Goal: Task Accomplishment & Management: Manage account settings

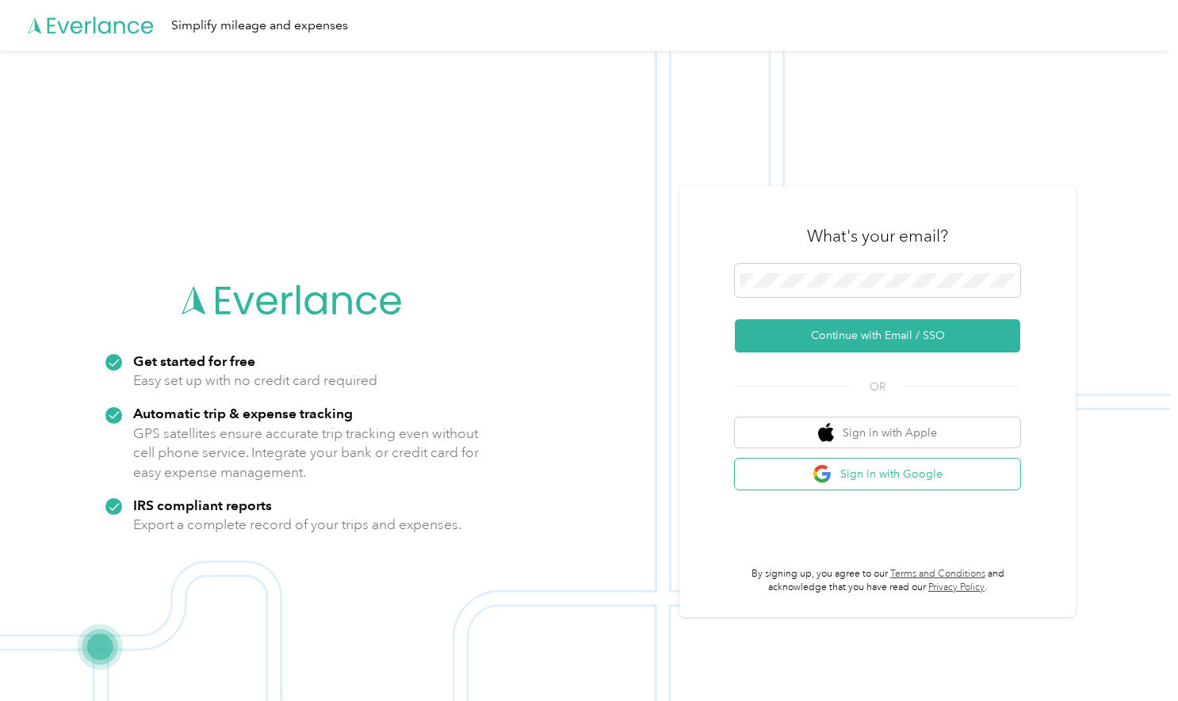
click at [834, 472] on span "button" at bounding box center [823, 474] width 22 height 20
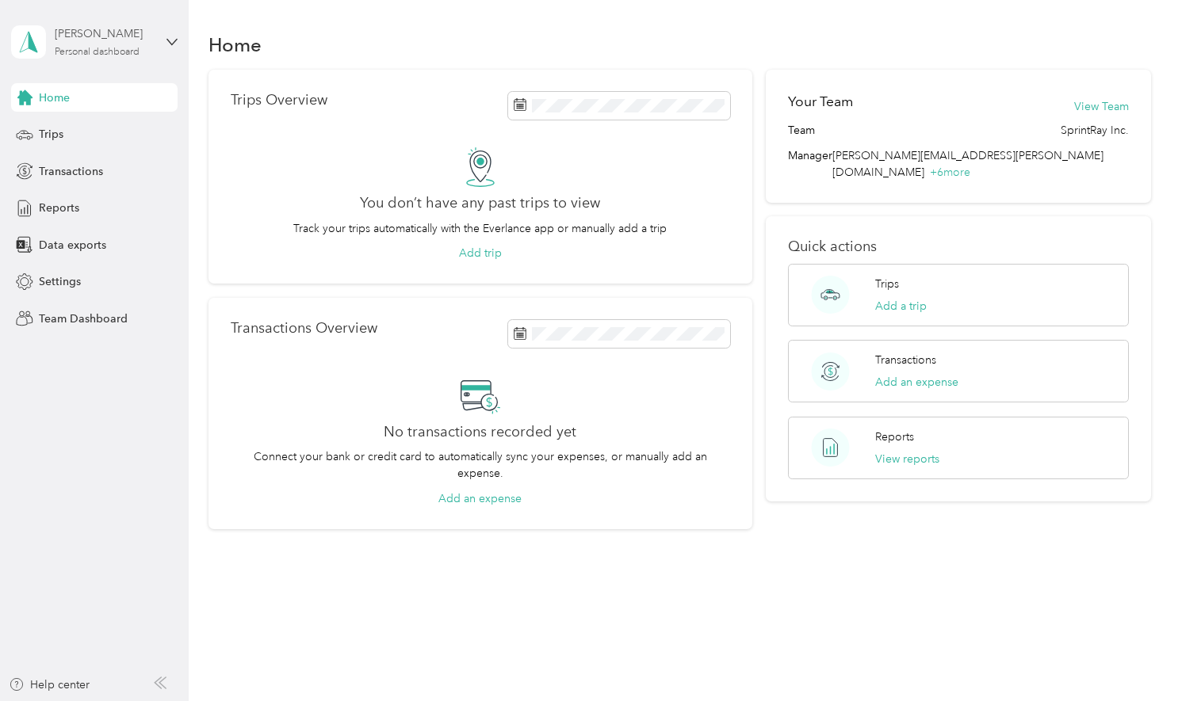
click at [124, 40] on div "[PERSON_NAME]" at bounding box center [104, 33] width 99 height 17
click at [119, 131] on div "Team dashboard" at bounding box center [267, 123] width 491 height 28
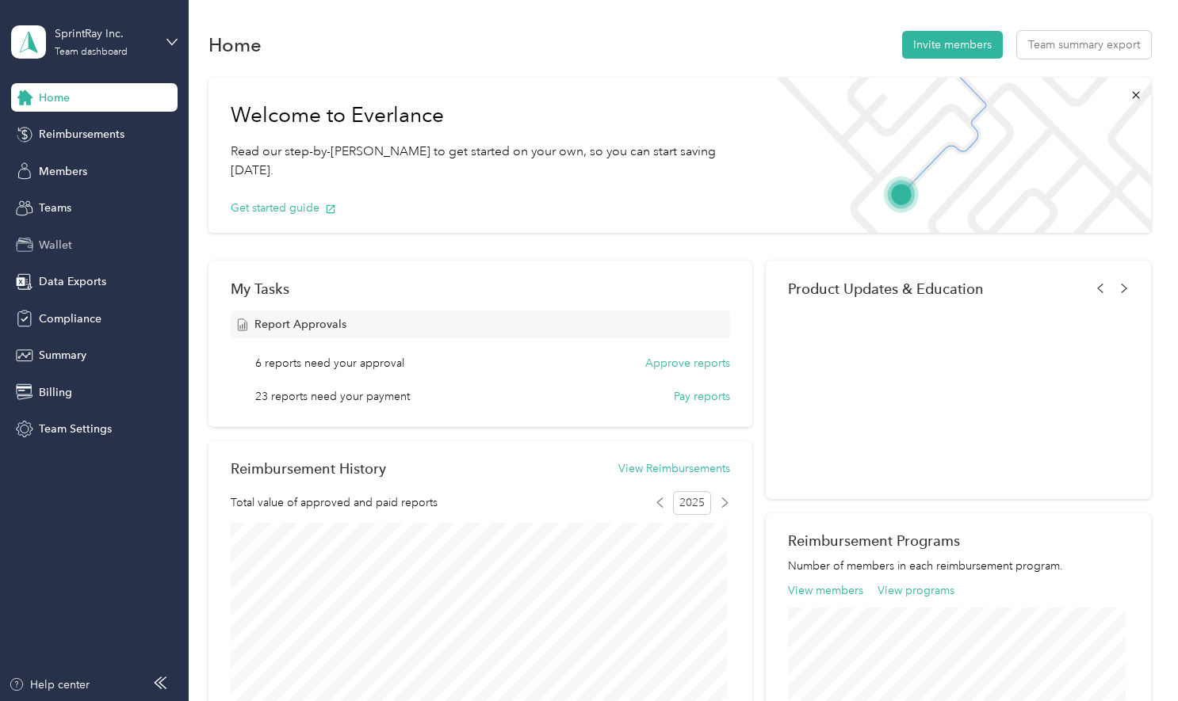
click at [71, 244] on span "Wallet" at bounding box center [55, 245] width 33 height 17
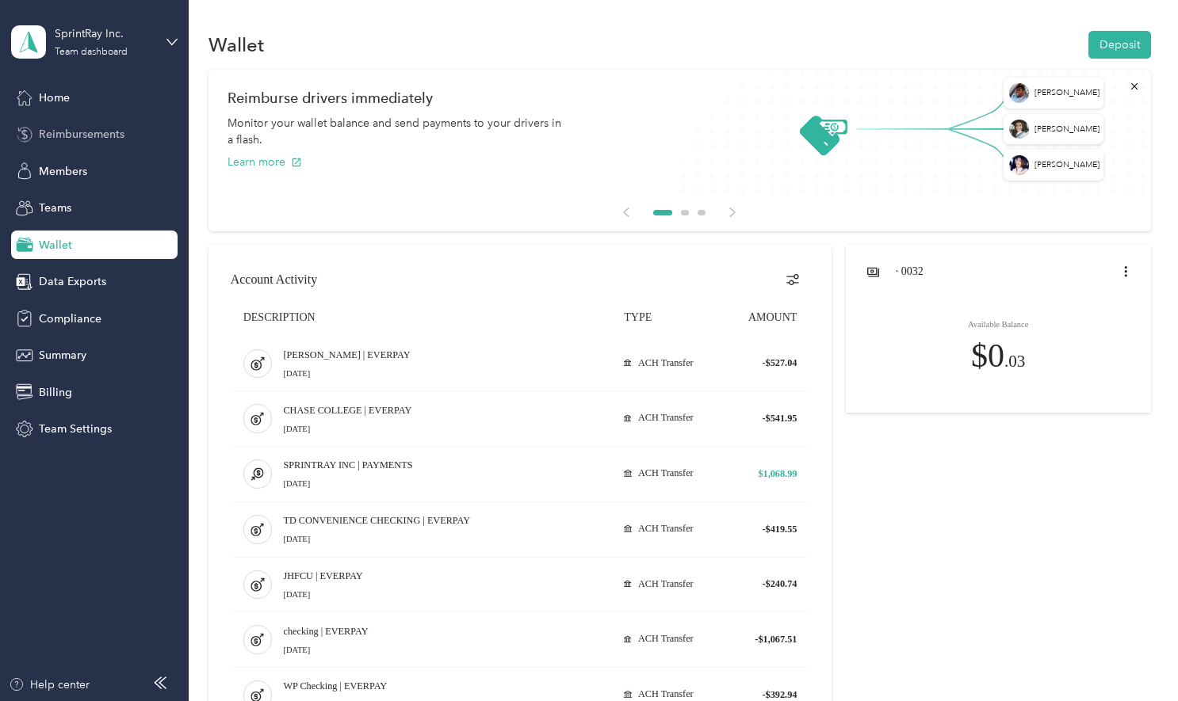
click at [55, 135] on span "Reimbursements" at bounding box center [82, 134] width 86 height 17
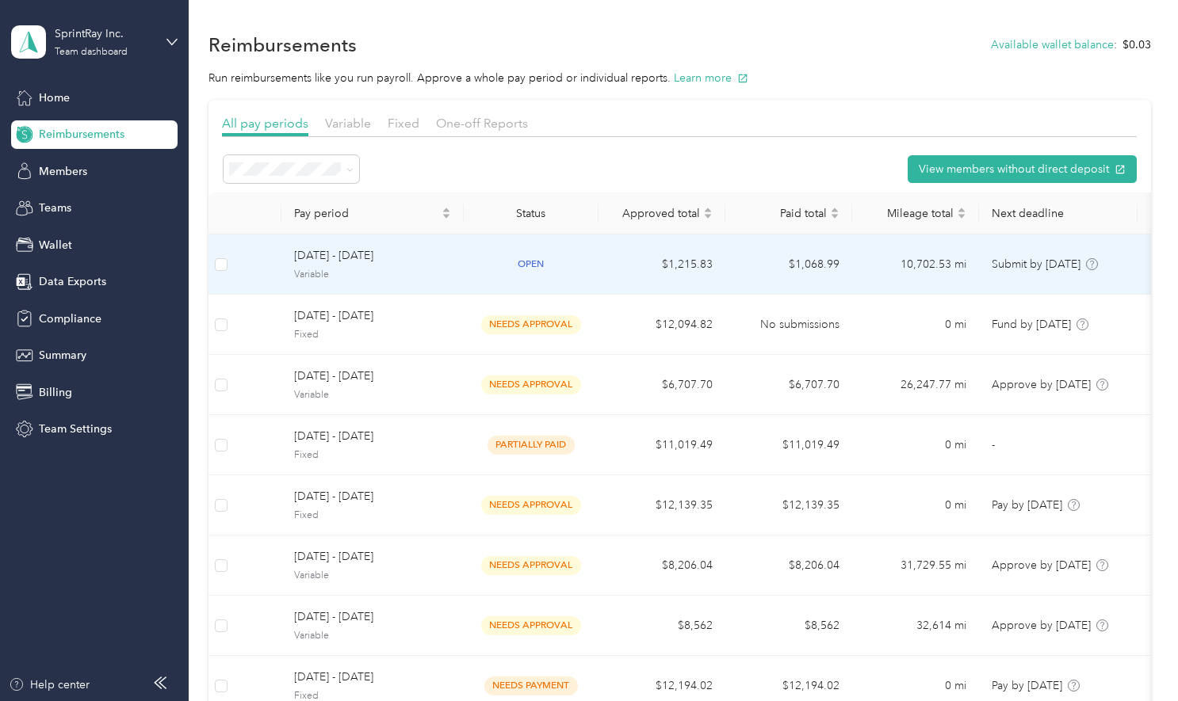
click at [322, 268] on span "Variable" at bounding box center [372, 275] width 157 height 14
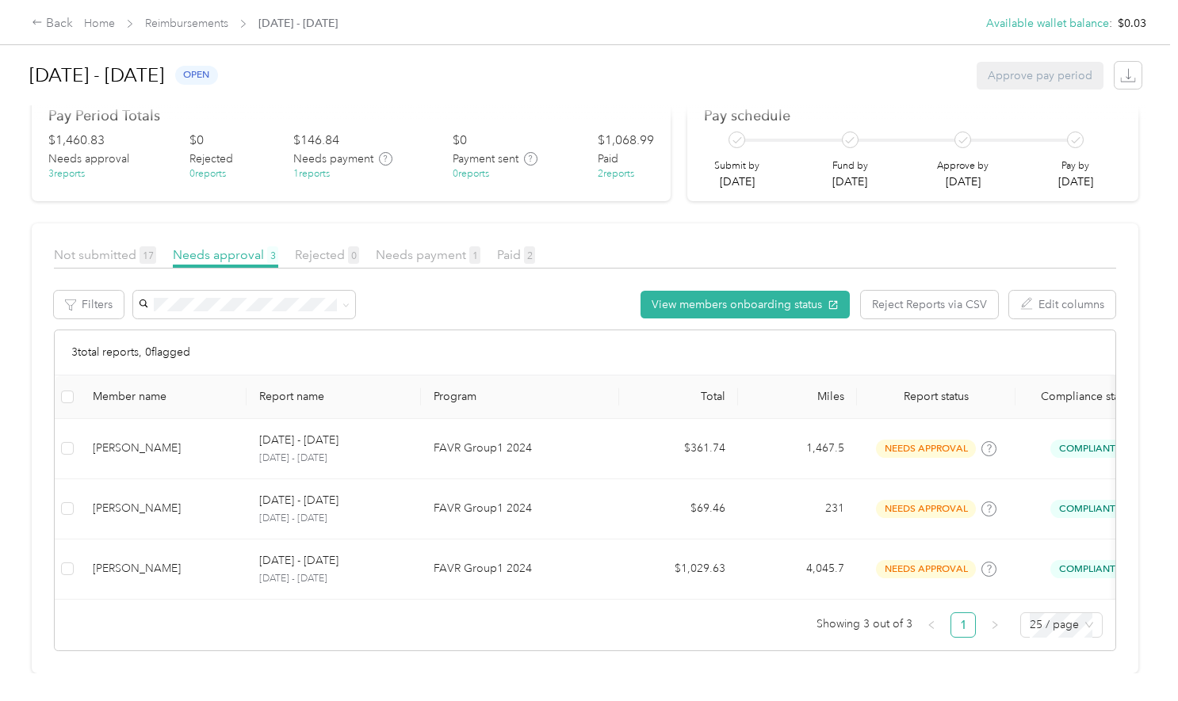
scroll to position [227, 0]
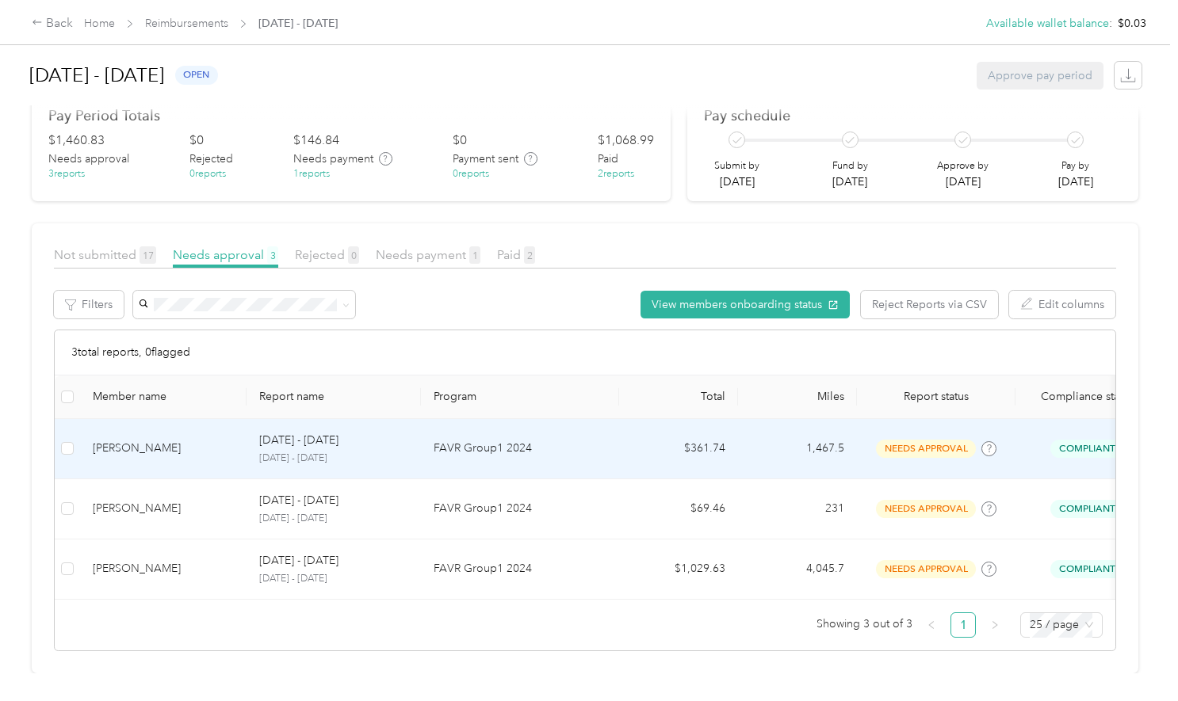
click at [396, 432] on div "[DATE] - [DATE]" at bounding box center [333, 440] width 149 height 17
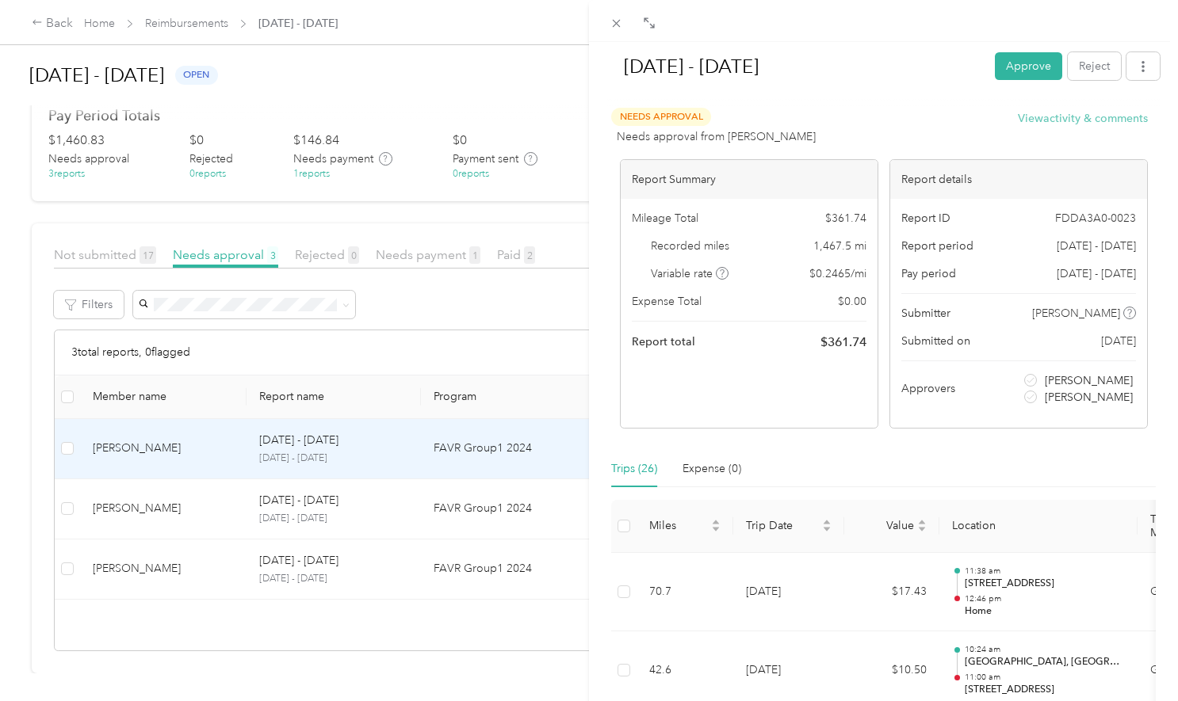
click at [1095, 114] on button "View activity & comments" at bounding box center [1083, 118] width 130 height 17
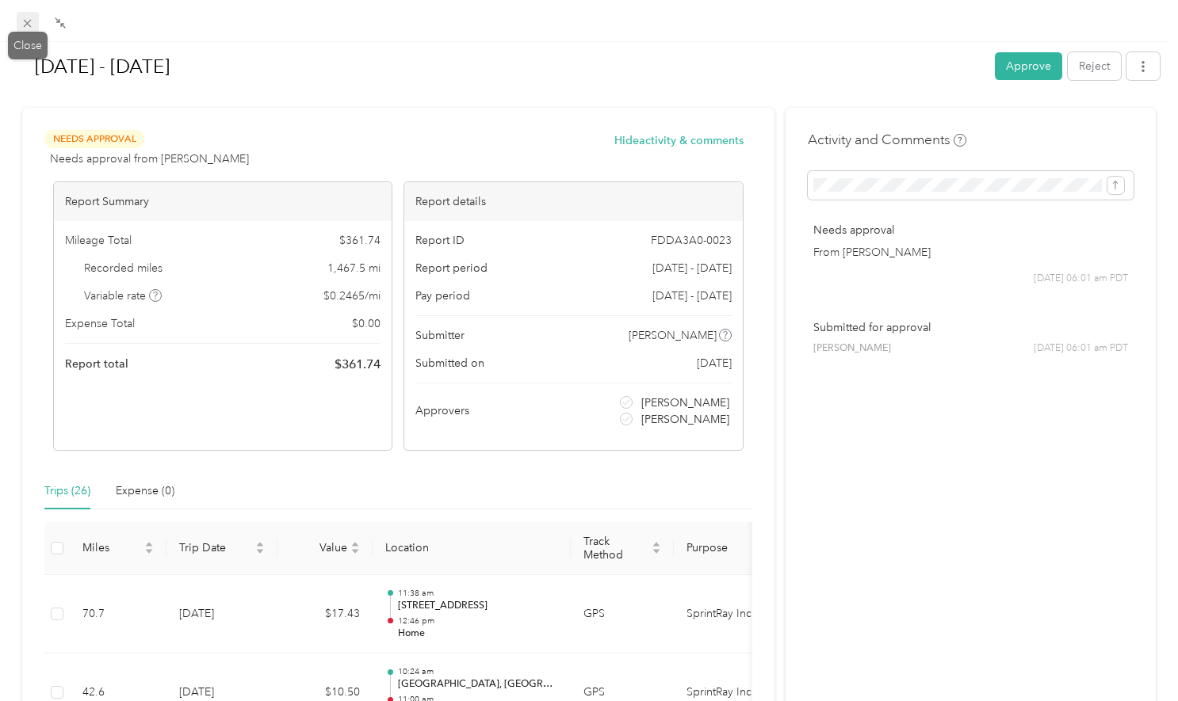
click at [29, 22] on icon at bounding box center [27, 23] width 13 height 13
